Goal: Task Accomplishment & Management: Complete application form

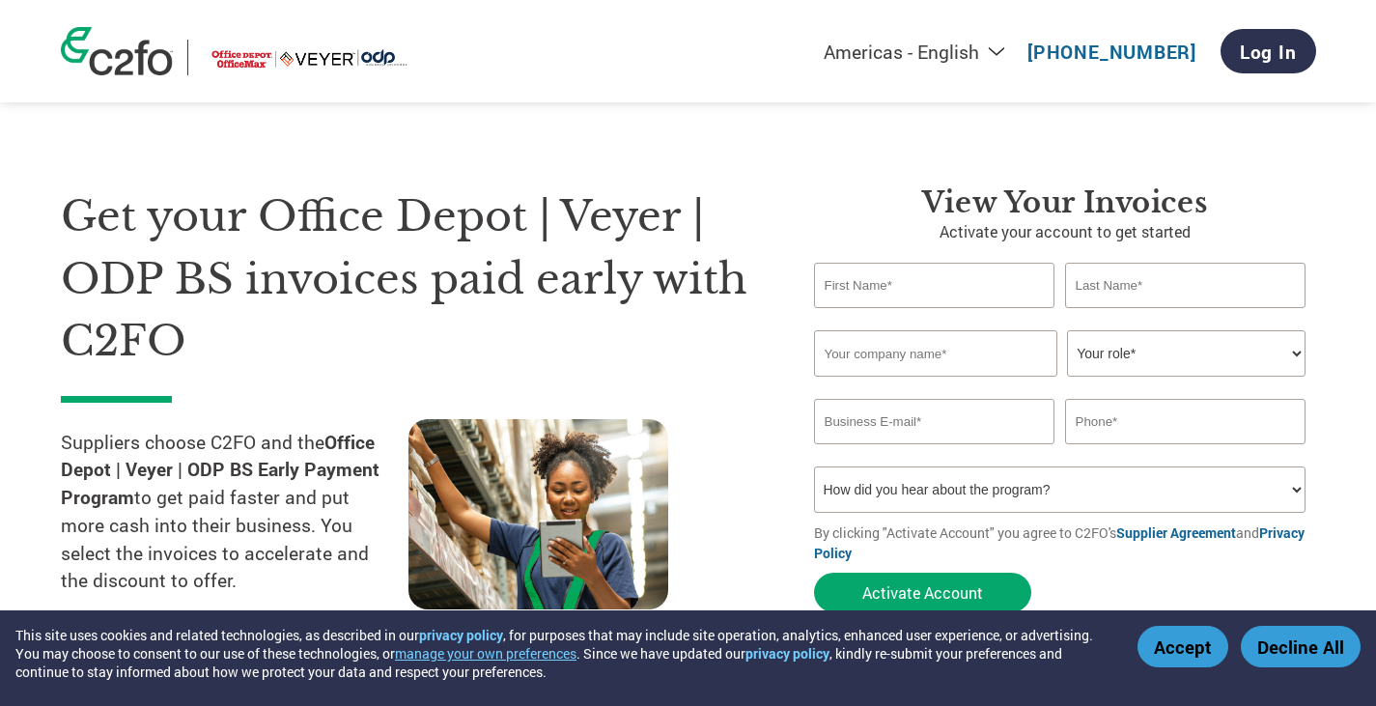
click at [861, 466] on select "How did you hear about the program? Received a letter Email Social Media Online…" at bounding box center [1060, 489] width 492 height 46
select select "Received a Letter"
click at [814, 466] on select "How did you hear about the program? Received a letter Email Social Media Online…" at bounding box center [1060, 489] width 492 height 46
click at [868, 263] on input "text" at bounding box center [934, 285] width 241 height 45
type input "m"
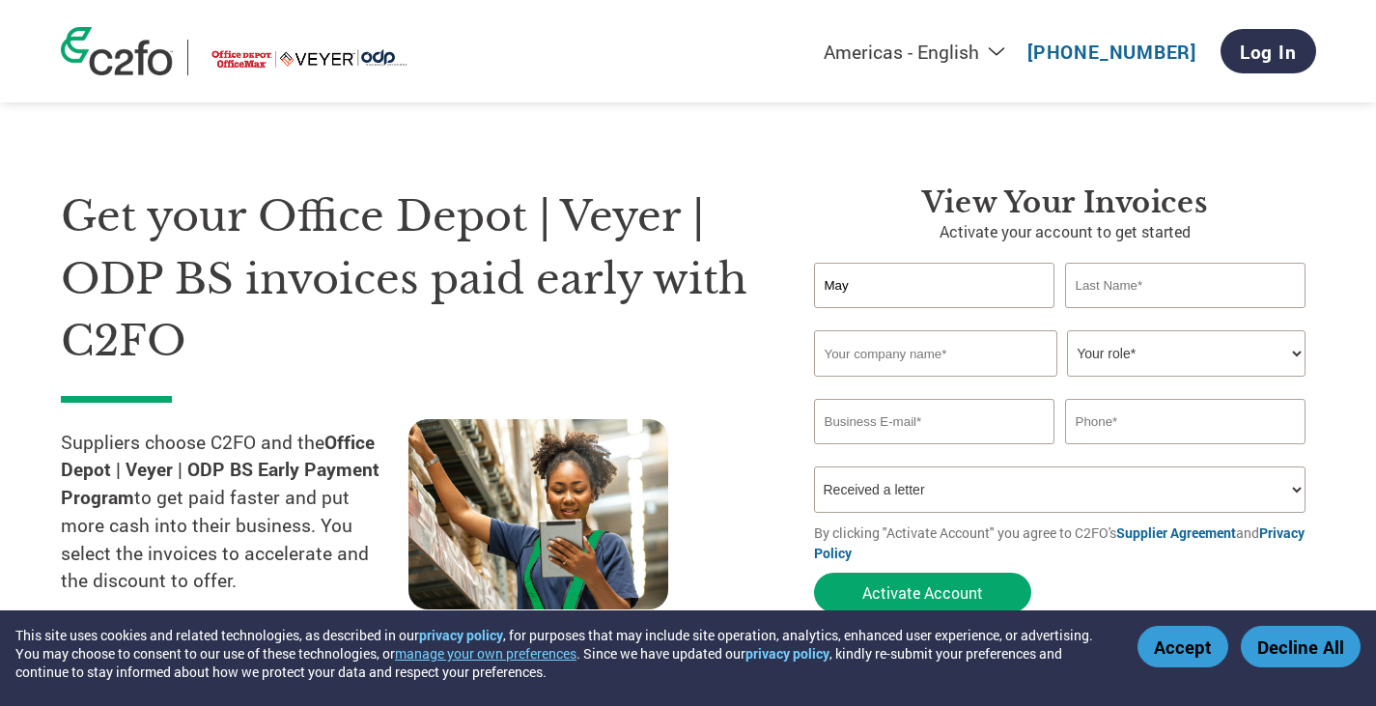
type input "May"
click at [1229, 263] on input "text" at bounding box center [1185, 285] width 241 height 45
type input "[PERSON_NAME]"
click at [904, 330] on input "text" at bounding box center [935, 353] width 243 height 46
click at [849, 399] on input "email" at bounding box center [934, 421] width 241 height 45
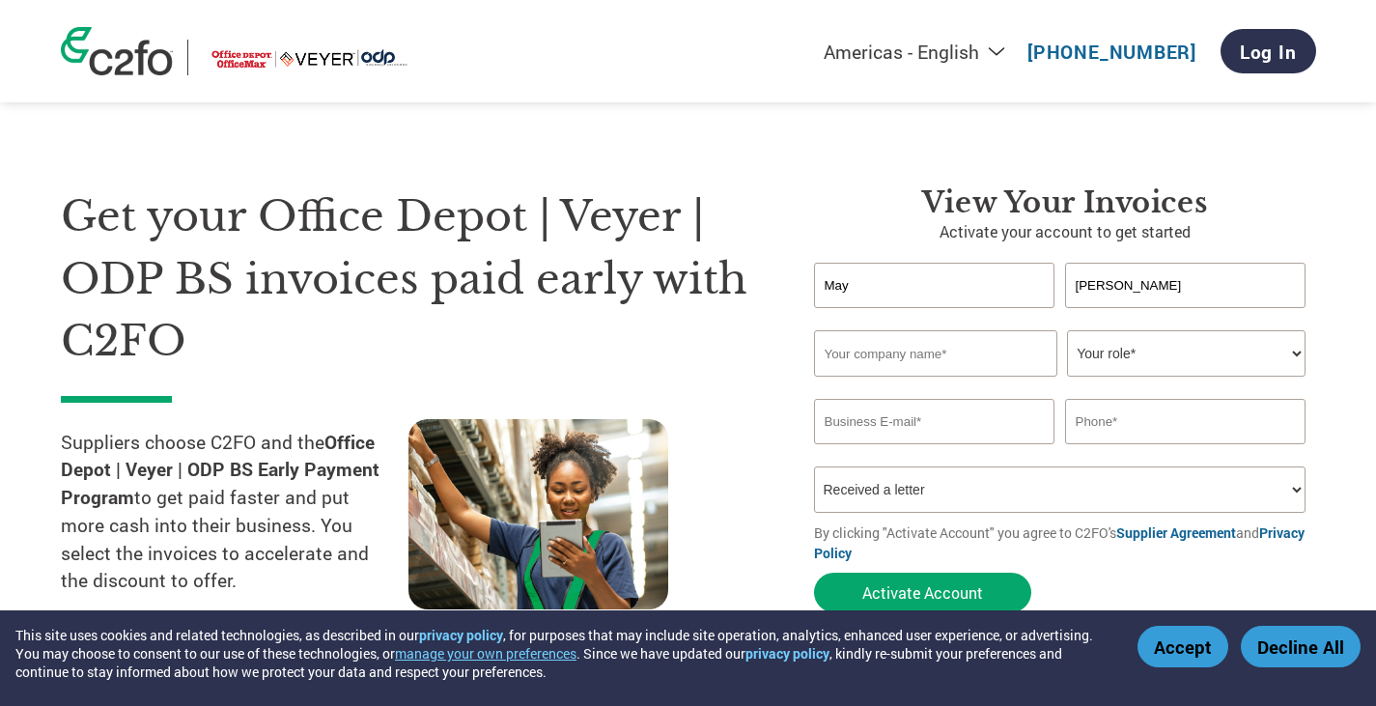
click at [876, 330] on input "text" at bounding box center [935, 353] width 243 height 46
paste input "Cocam International Enterprises Ltd."
click at [763, 341] on div "Get your Office Depot | Veyer | ODP BS invoices paid early with C2FO Suppliers …" at bounding box center [423, 418] width 724 height 467
click at [992, 330] on input "Cocam International Enterprises Ltd." at bounding box center [935, 353] width 243 height 46
type input "Cocam International Enterprises Ltd"
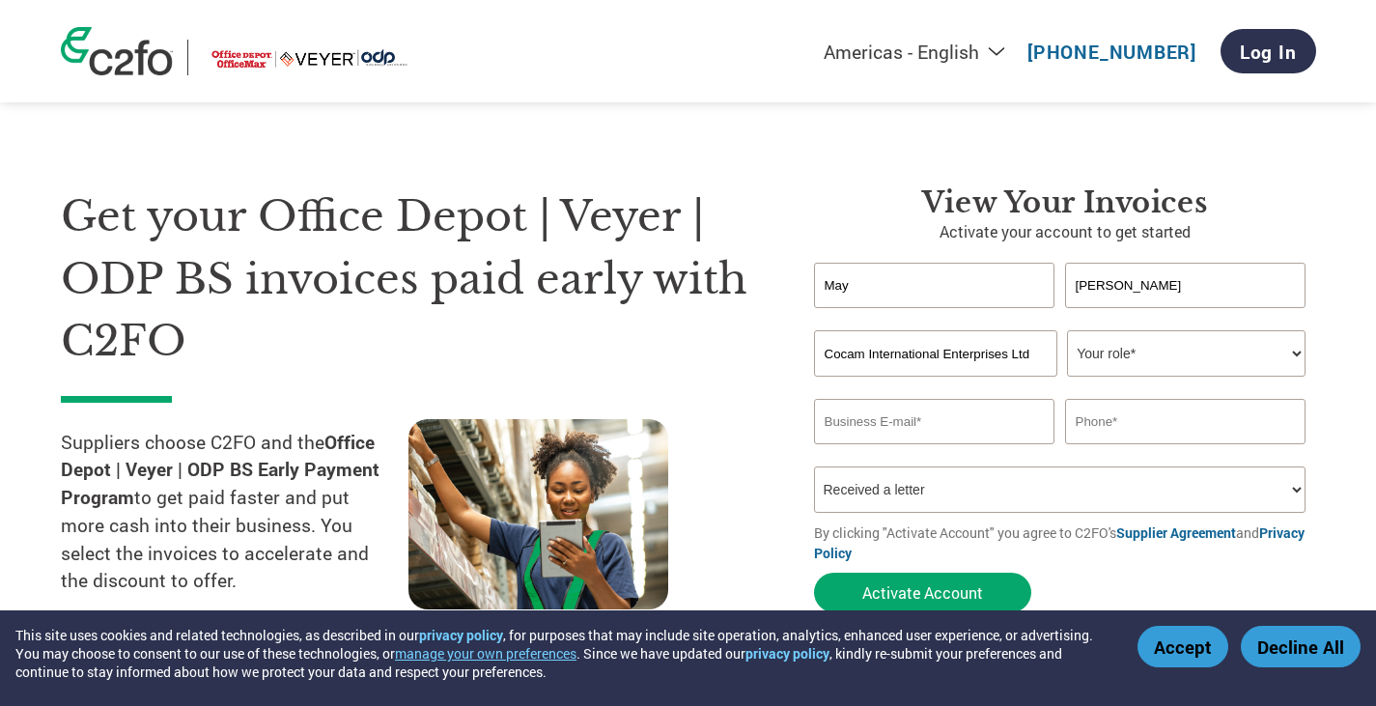
drag, startPoint x: 1251, startPoint y: 311, endPoint x: 1247, endPoint y: 320, distance: 9.9
click at [1247, 330] on select "Your role* CFO Controller Credit Manager Finance Director Treasurer CEO Preside…" at bounding box center [1186, 353] width 238 height 46
select select "OFFICE_MANAGER"
click at [1067, 330] on select "Your role* CFO Controller Credit Manager Finance Director Treasurer CEO Preside…" at bounding box center [1186, 353] width 238 height 46
click at [922, 399] on input "email" at bounding box center [934, 421] width 241 height 45
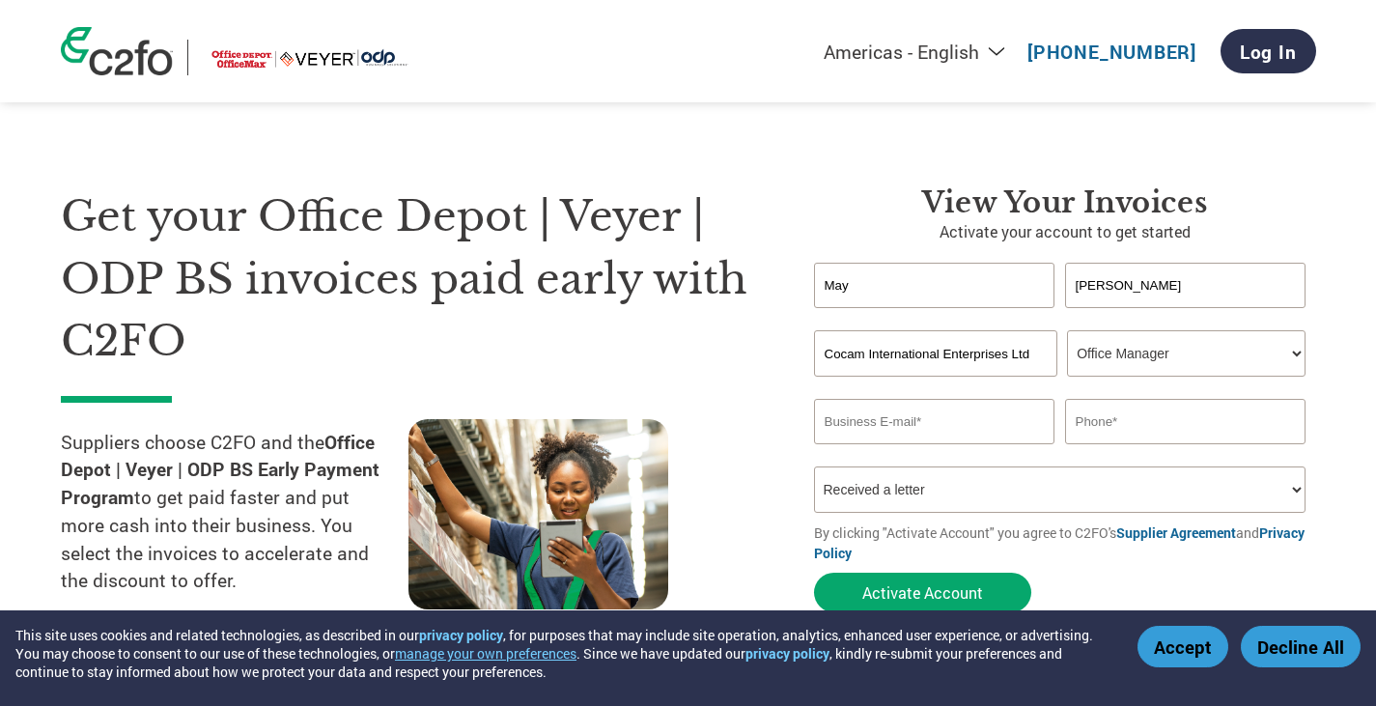
paste input "ecommerceOD@alphamarts.com"
click at [951, 399] on input "ecommerceOD@alphamarts.com" at bounding box center [934, 421] width 241 height 45
type input "ecommerceOD@alphamarts.com"
click at [1135, 399] on input "text" at bounding box center [1185, 421] width 241 height 45
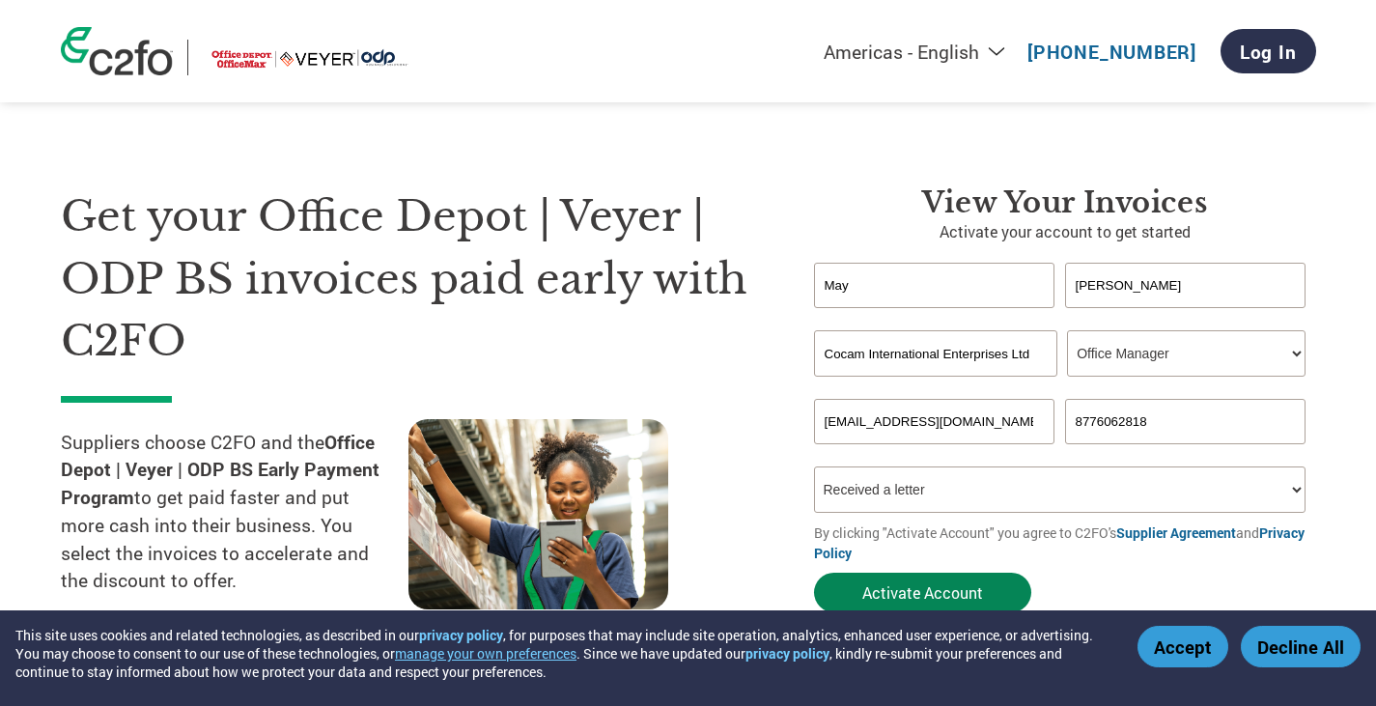
type input "8776062818"
click at [913, 573] on button "Activate Account" at bounding box center [922, 593] width 217 height 40
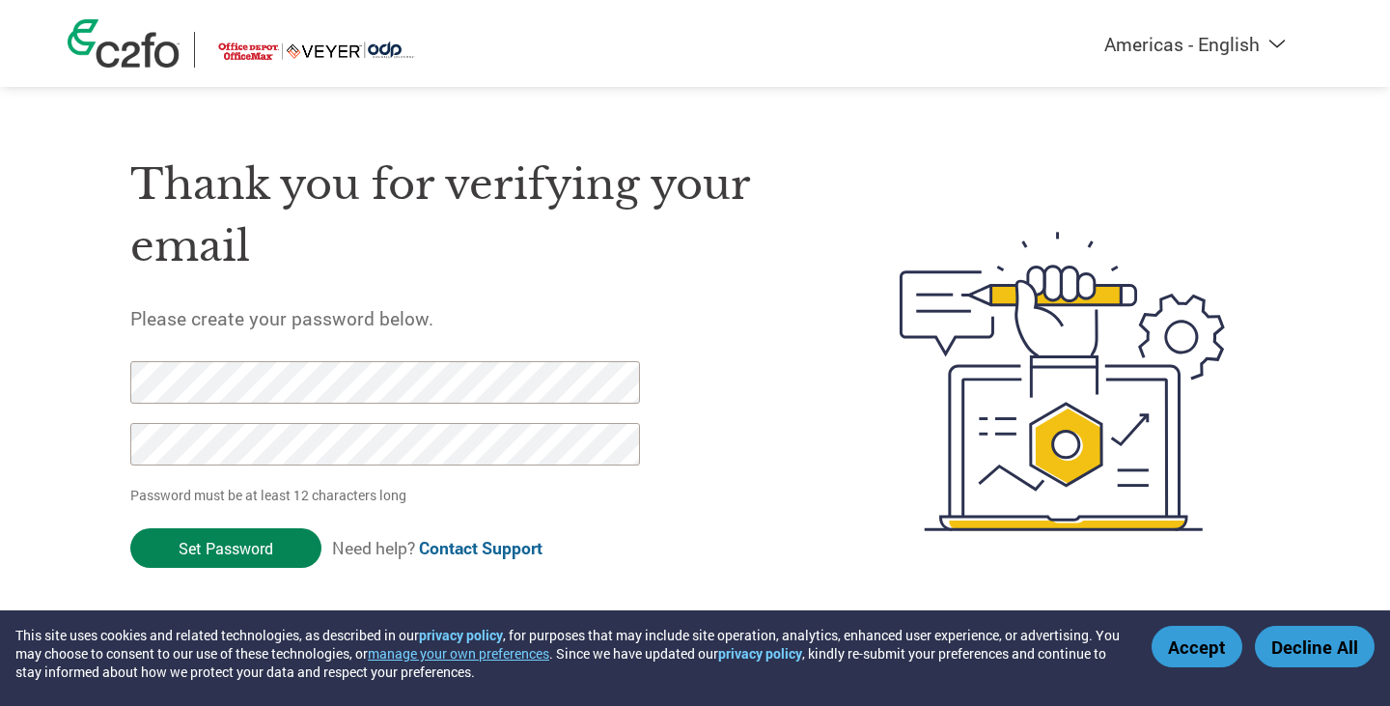
click at [228, 528] on input "Set Password" at bounding box center [225, 548] width 191 height 40
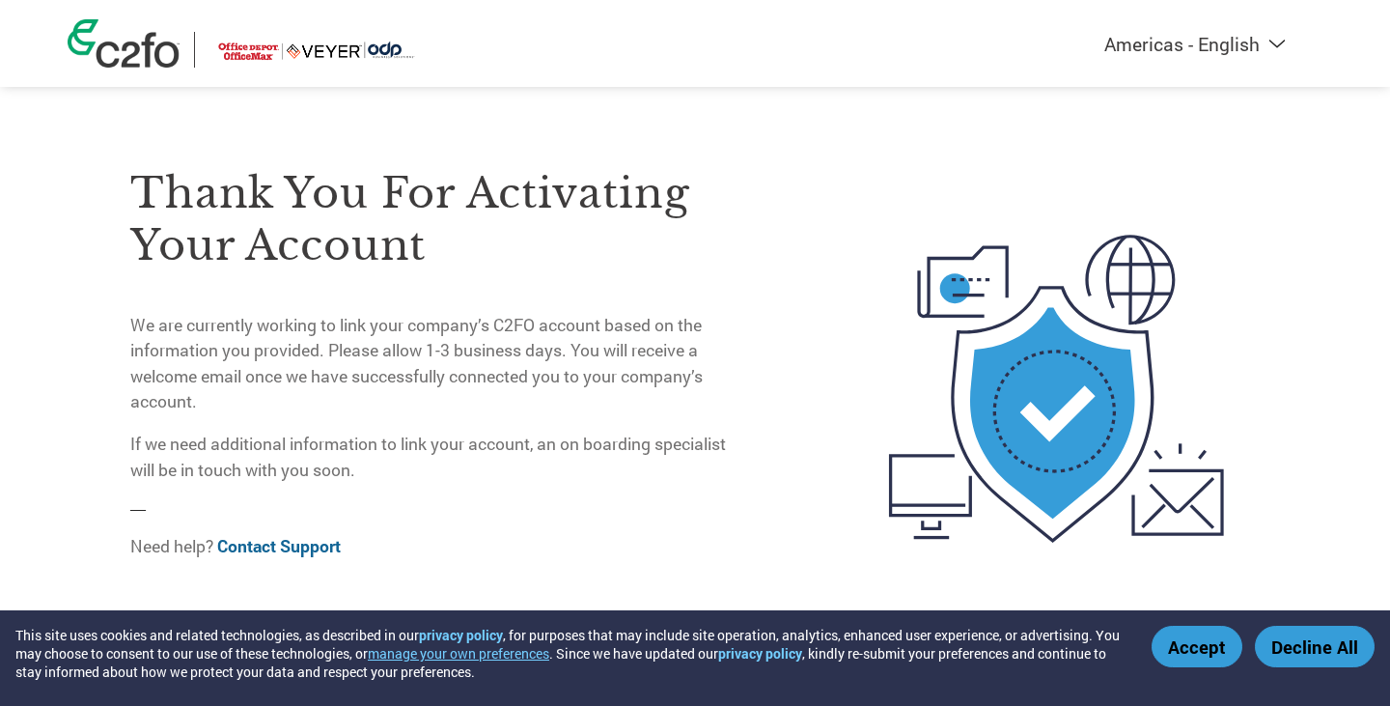
click at [1194, 648] on button "Accept" at bounding box center [1197, 647] width 91 height 42
